Goal: Task Accomplishment & Management: Complete application form

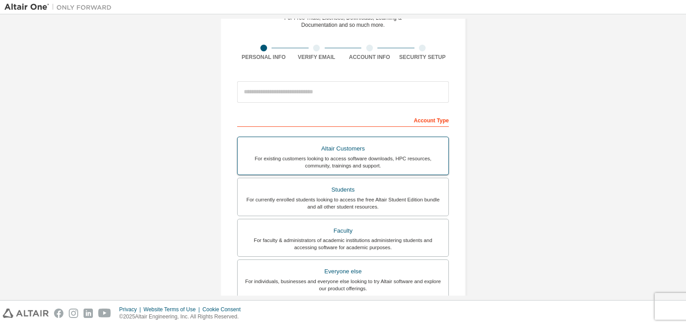
scroll to position [53, 0]
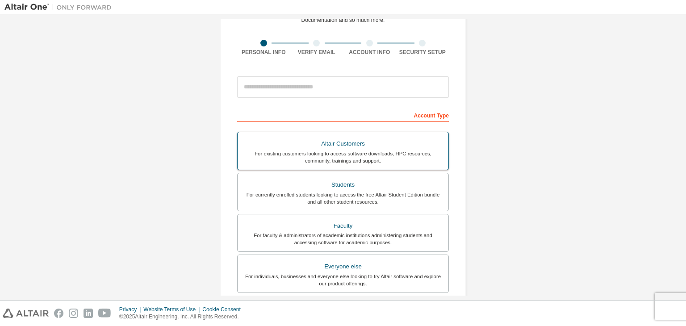
click at [285, 191] on div "For currently enrolled students looking to access the free Altair Student Editi…" at bounding box center [343, 198] width 200 height 14
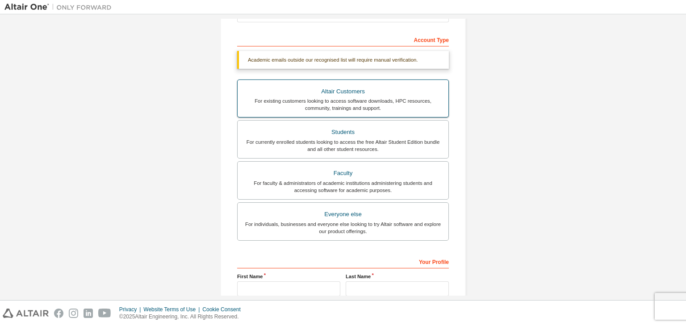
scroll to position [218, 0]
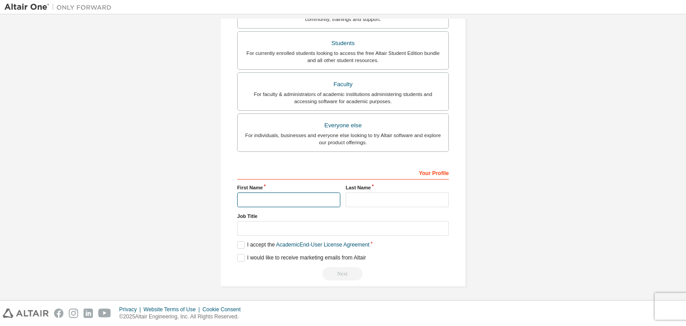
click at [273, 200] on input "text" at bounding box center [288, 200] width 103 height 15
type input "*"
type input "**********"
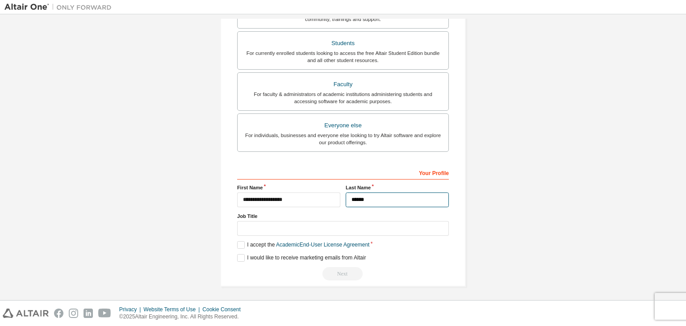
type input "******"
click at [283, 229] on input "text" at bounding box center [343, 228] width 212 height 15
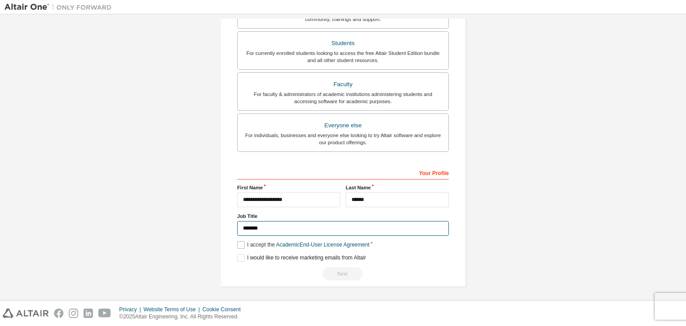
type input "*******"
click at [239, 243] on label "I accept the Academic End-User License Agreement" at bounding box center [303, 245] width 132 height 8
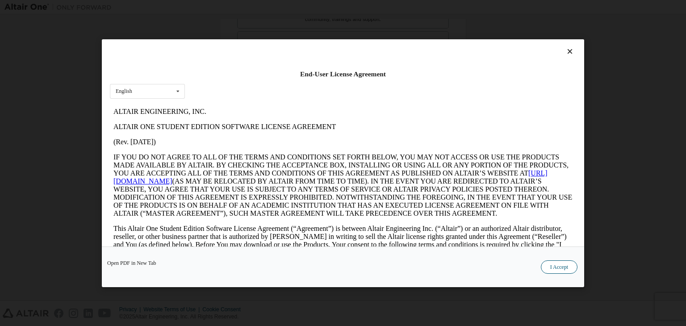
scroll to position [0, 0]
click at [559, 262] on button "I Accept" at bounding box center [559, 266] width 37 height 13
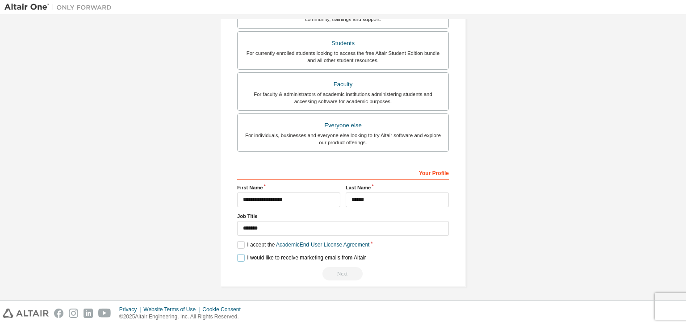
click at [238, 256] on label "I would like to receive marketing emails from Altair" at bounding box center [301, 258] width 129 height 8
click at [340, 274] on div "Next" at bounding box center [343, 273] width 212 height 13
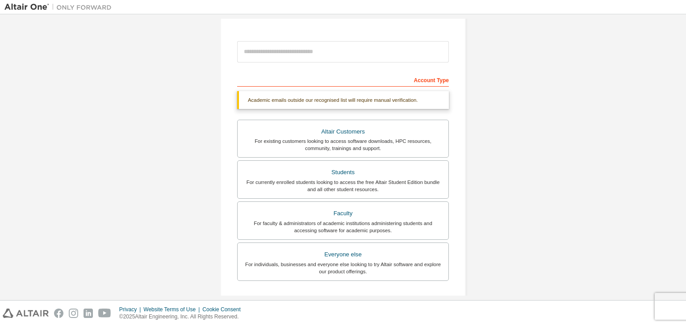
scroll to position [89, 0]
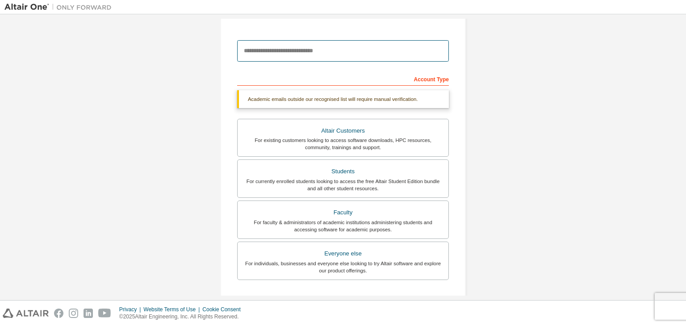
click at [281, 49] on input "email" at bounding box center [343, 50] width 212 height 21
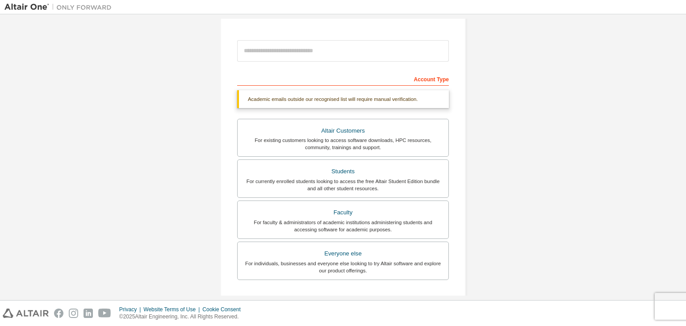
click at [256, 72] on div "Account Type" at bounding box center [343, 78] width 212 height 14
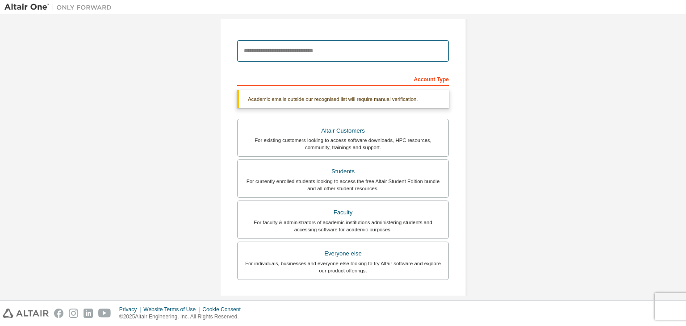
click at [272, 52] on input "email" at bounding box center [343, 50] width 212 height 21
type input "**********"
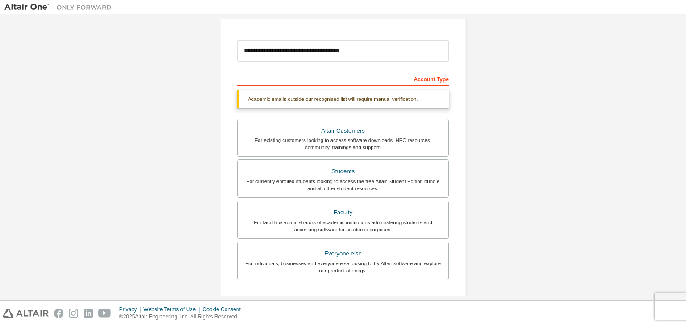
click at [326, 79] on div "Account Type" at bounding box center [343, 78] width 212 height 14
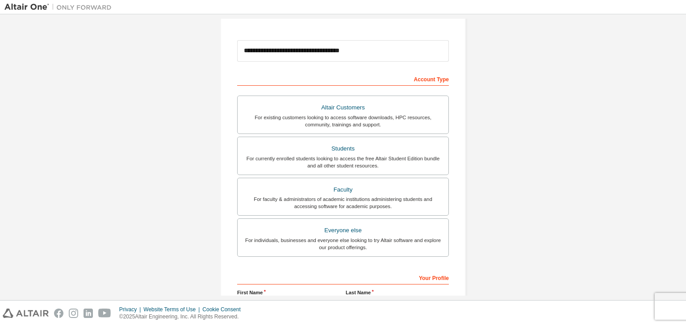
click at [332, 89] on div "**********" at bounding box center [343, 228] width 212 height 314
click at [400, 79] on div "Account Type" at bounding box center [343, 78] width 212 height 14
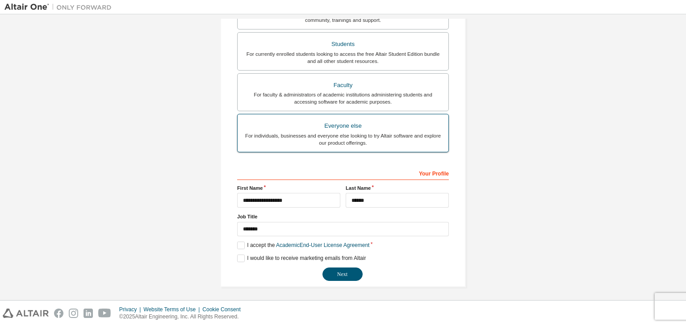
scroll to position [194, 0]
click at [336, 270] on button "Next" at bounding box center [343, 273] width 40 height 13
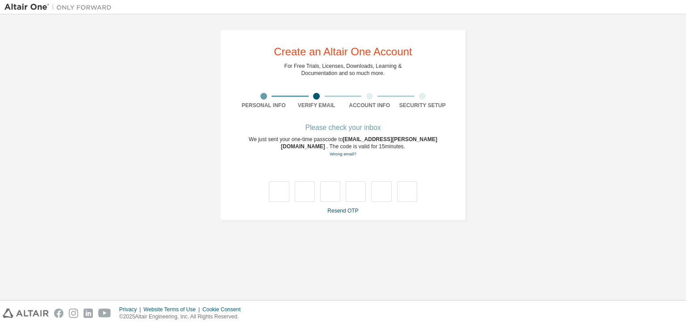
scroll to position [0, 0]
type input "*"
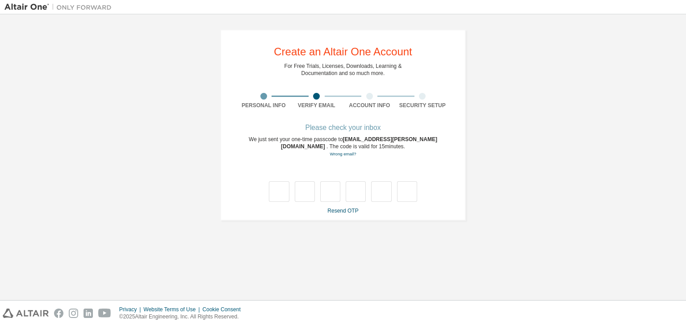
type input "*"
